Goal: Find specific page/section: Find specific page/section

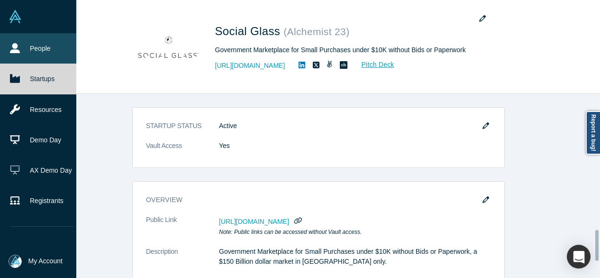
scroll to position [820, 0]
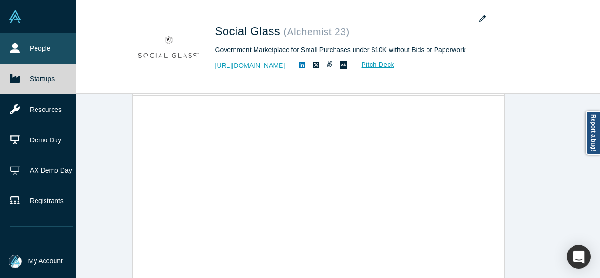
drag, startPoint x: 14, startPoint y: 49, endPoint x: 24, endPoint y: 52, distance: 9.8
click at [14, 49] on icon at bounding box center [15, 48] width 10 height 10
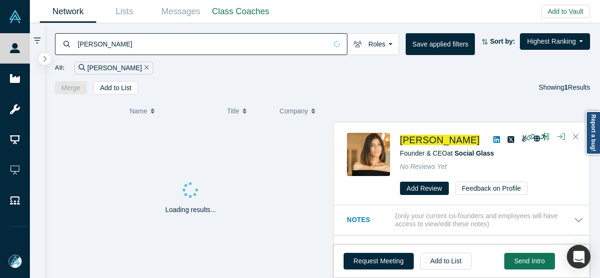
drag, startPoint x: 141, startPoint y: 38, endPoint x: 140, endPoint y: 47, distance: 9.0
click at [141, 46] on input "[PERSON_NAME]" at bounding box center [202, 44] width 250 height 22
drag, startPoint x: 134, startPoint y: 45, endPoint x: 68, endPoint y: 48, distance: 66.0
click at [68, 48] on div "[PERSON_NAME]" at bounding box center [201, 44] width 293 height 22
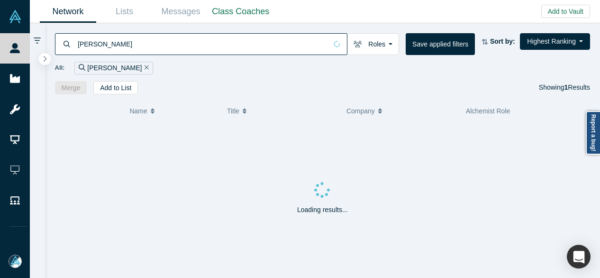
type input "[PERSON_NAME]"
